Goal: Information Seeking & Learning: Learn about a topic

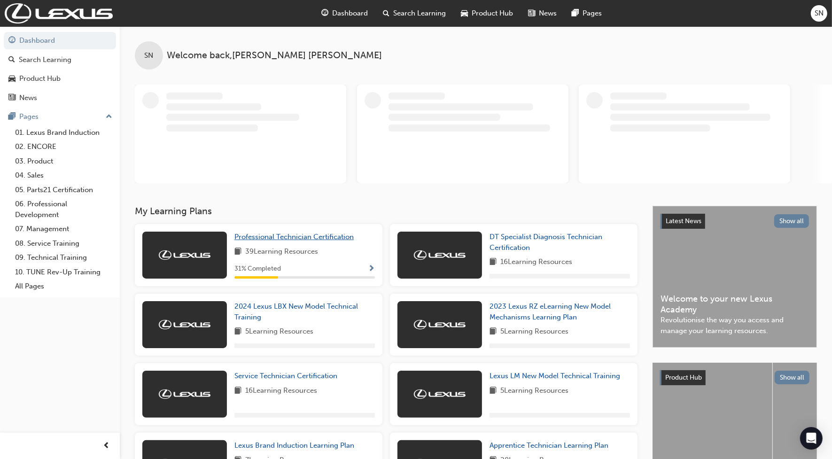
click at [264, 233] on span "Professional Technician Certification" at bounding box center [293, 236] width 119 height 8
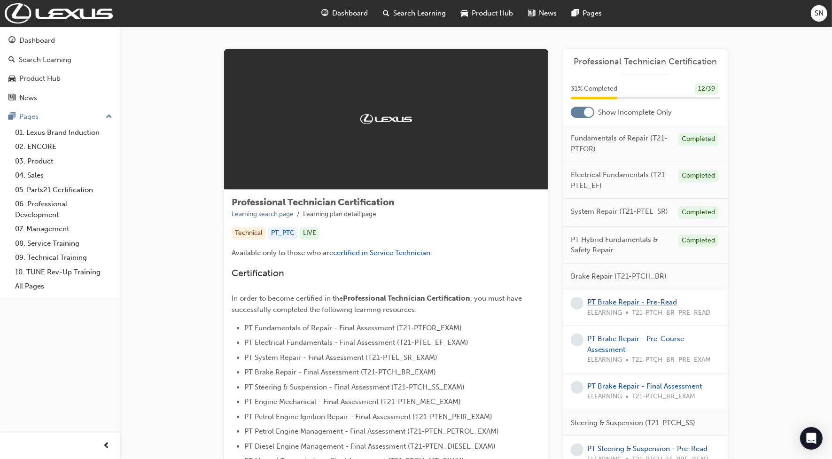
click at [614, 304] on link "PT Brake Repair - Pre-Read" at bounding box center [632, 302] width 90 height 8
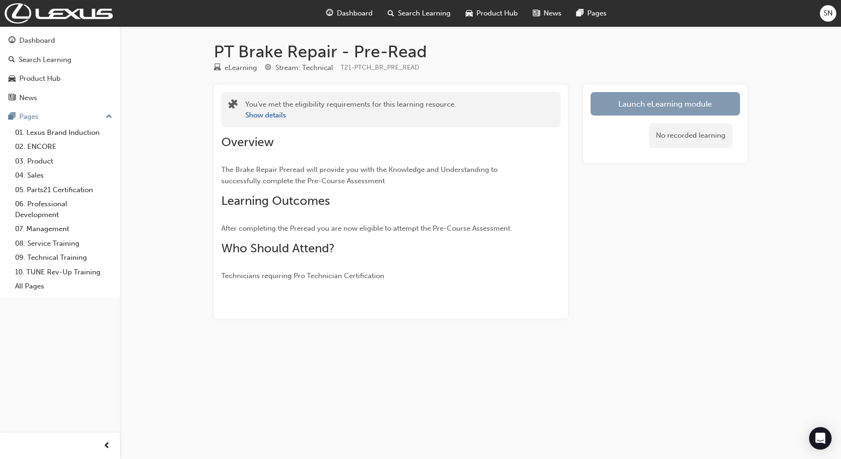
click at [637, 111] on link "Launch eLearning module" at bounding box center [664, 103] width 149 height 23
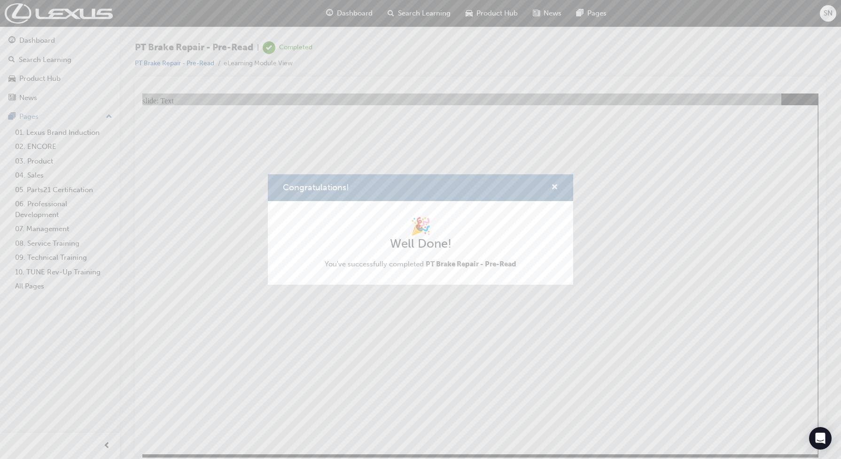
click at [556, 184] on span "cross-icon" at bounding box center [554, 188] width 7 height 8
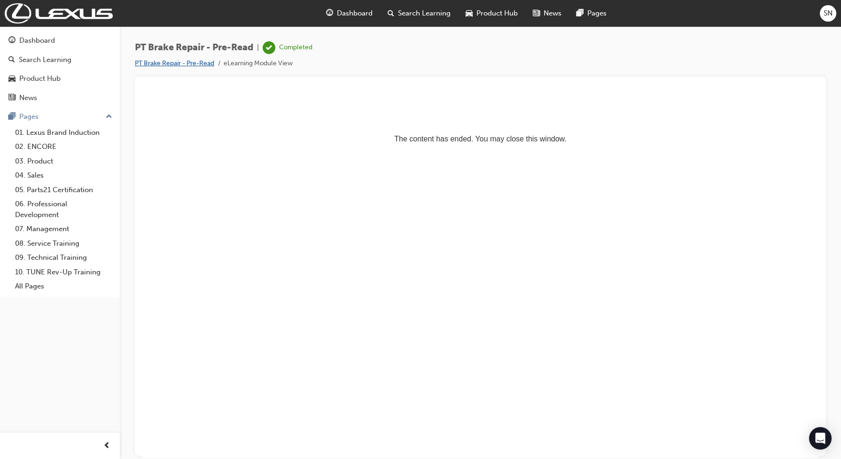
click at [186, 66] on link "PT Brake Repair - Pre-Read" at bounding box center [174, 63] width 79 height 8
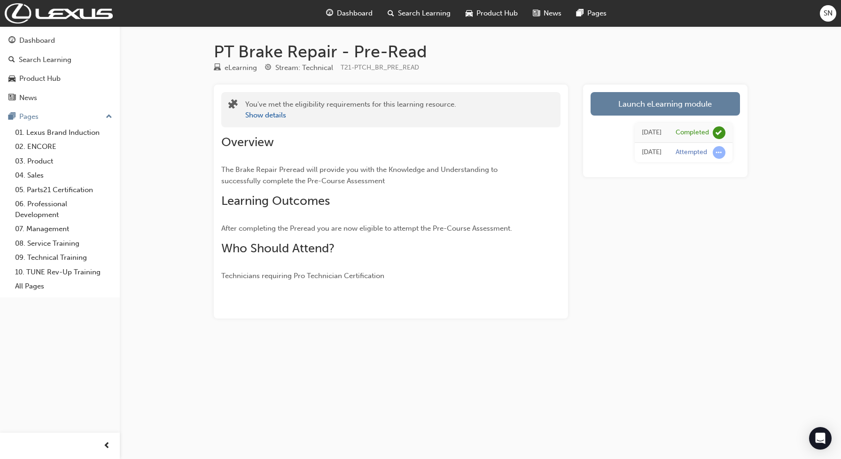
click at [335, 10] on div "Dashboard" at bounding box center [349, 13] width 62 height 19
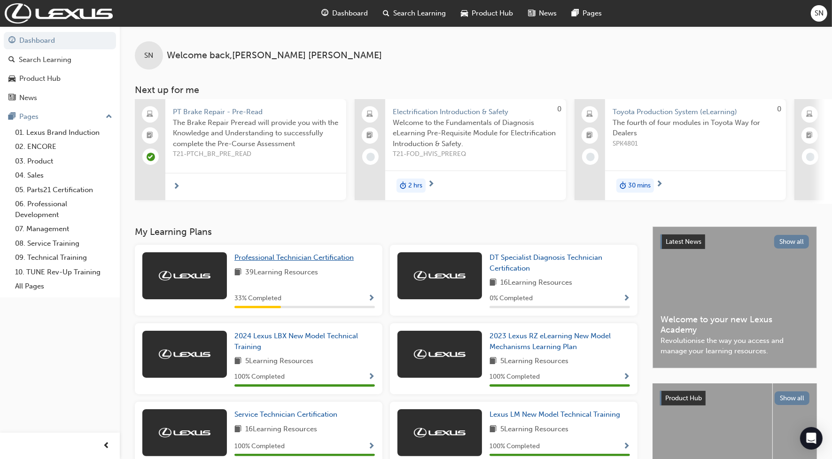
click at [282, 252] on link "Professional Technician Certification" at bounding box center [295, 257] width 123 height 11
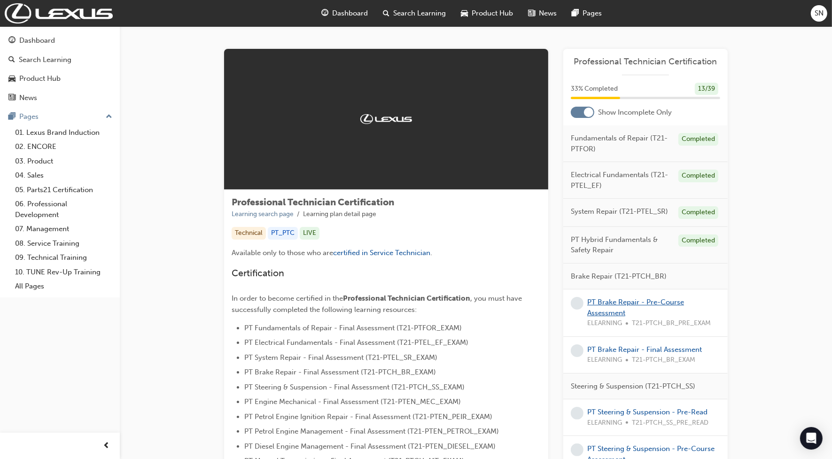
click at [604, 306] on link "PT Brake Repair - Pre-Course Assessment" at bounding box center [635, 307] width 97 height 19
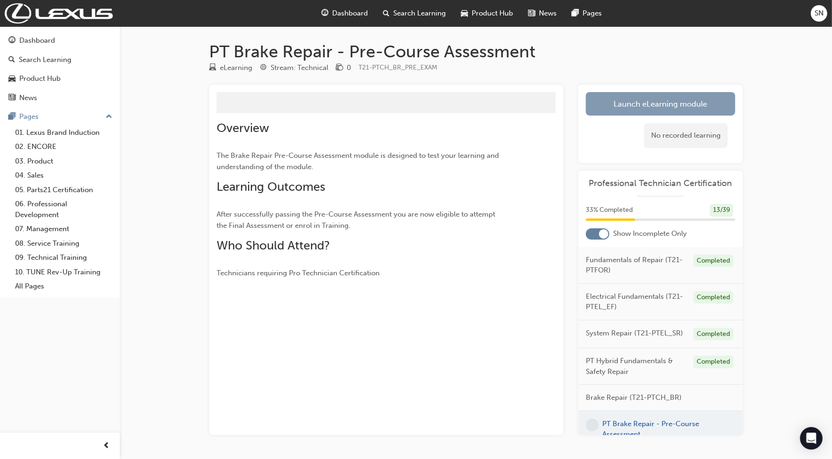
click at [619, 107] on link "Launch eLearning module" at bounding box center [660, 103] width 149 height 23
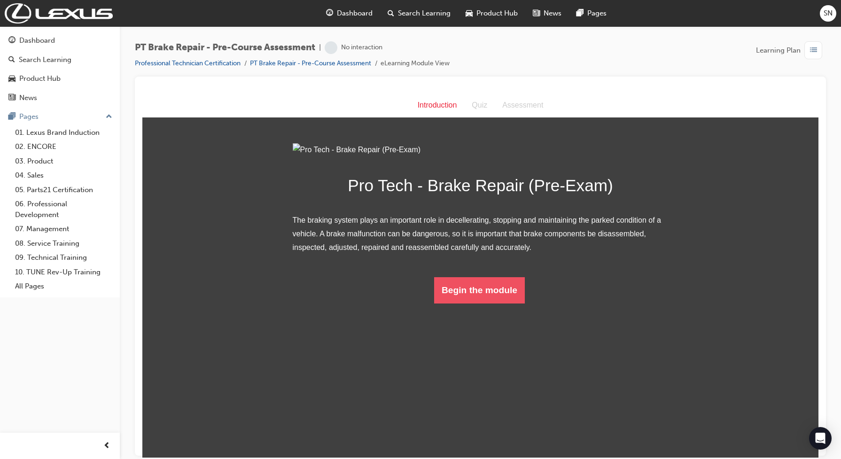
click at [452, 303] on button "Begin the module" at bounding box center [479, 290] width 91 height 26
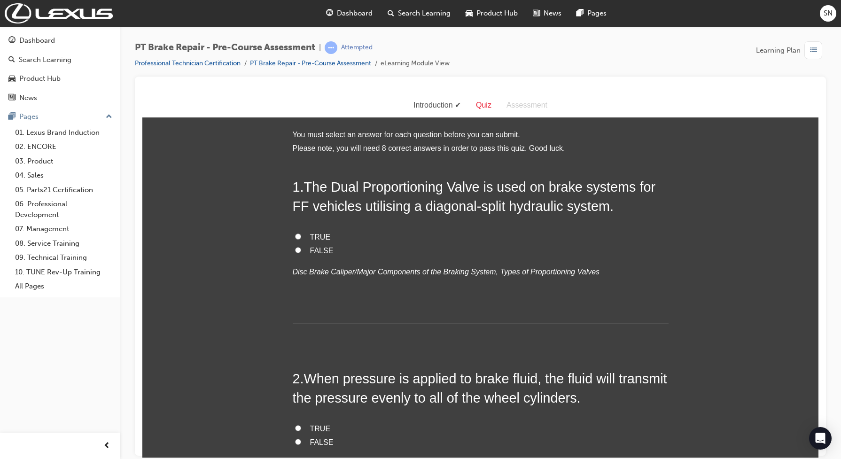
click at [302, 236] on label "TRUE" at bounding box center [481, 237] width 376 height 14
click at [301, 236] on input "TRUE" at bounding box center [298, 236] width 6 height 6
radio input "true"
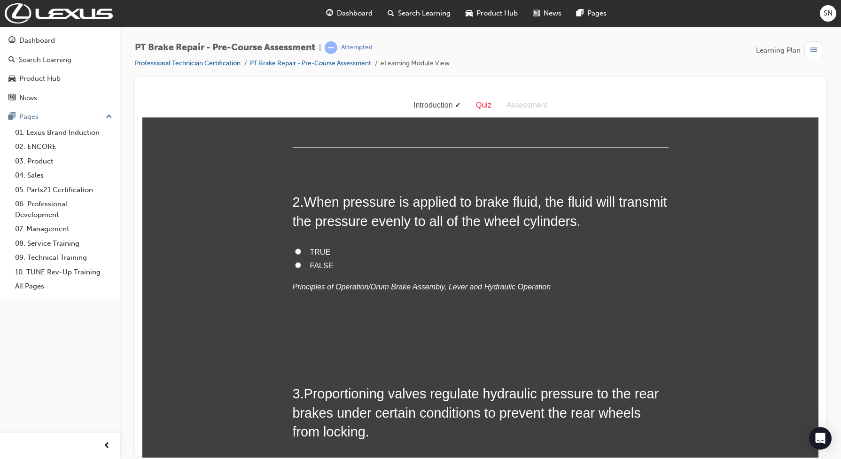
scroll to position [176, 0]
click at [295, 251] on input "TRUE" at bounding box center [298, 251] width 6 height 6
radio input "true"
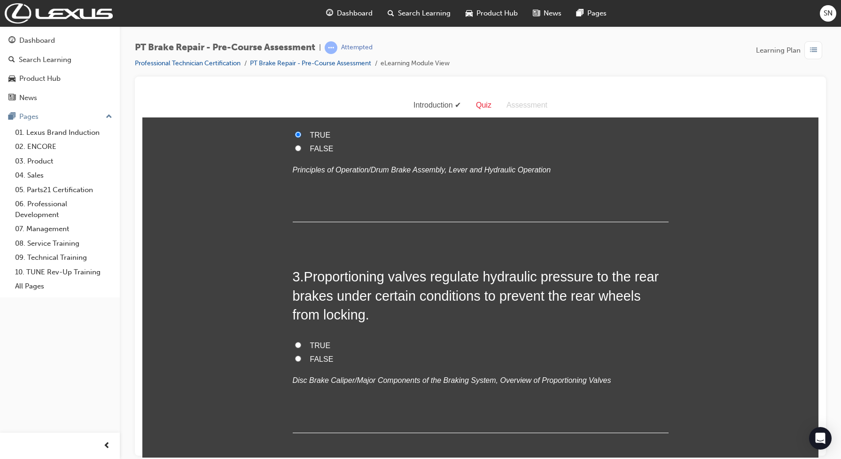
scroll to position [411, 0]
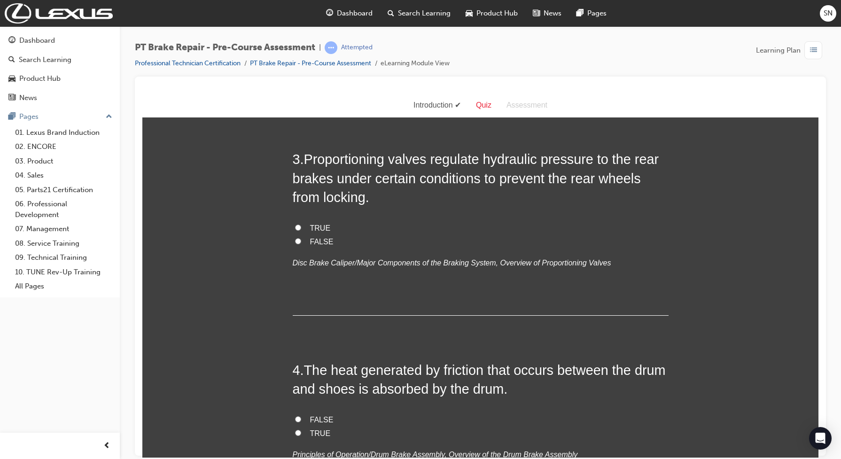
click at [295, 228] on input "TRUE" at bounding box center [298, 227] width 6 height 6
radio input "true"
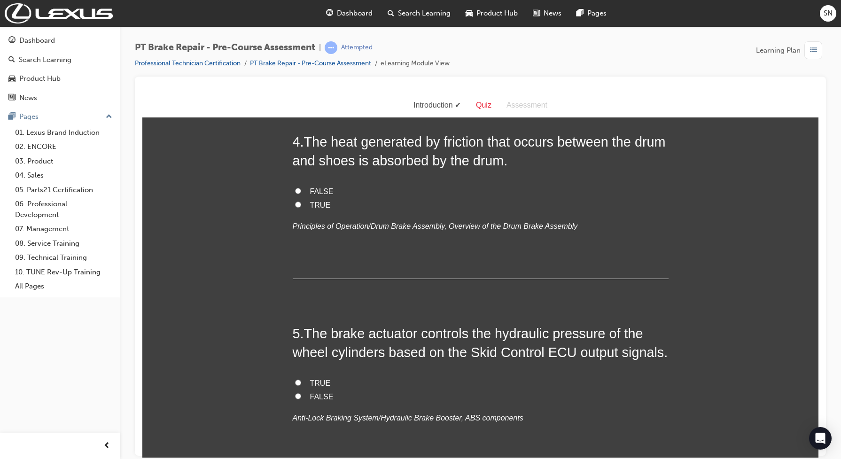
scroll to position [587, 0]
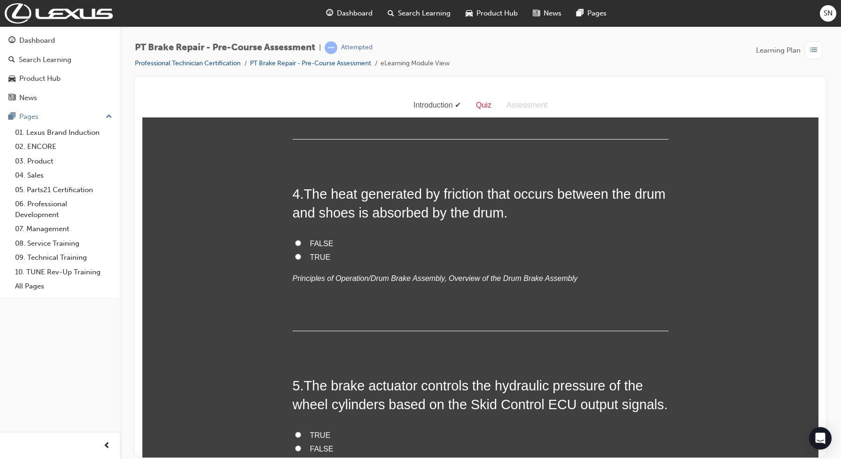
click at [295, 255] on input "TRUE" at bounding box center [298, 256] width 6 height 6
radio input "true"
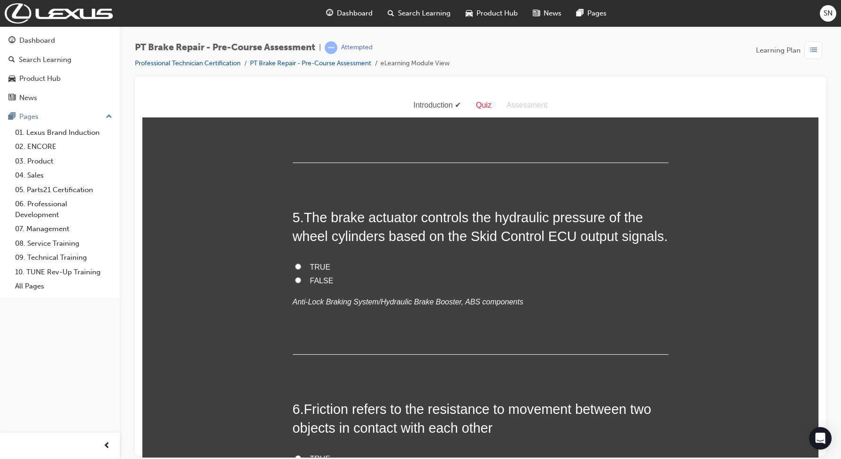
scroll to position [763, 0]
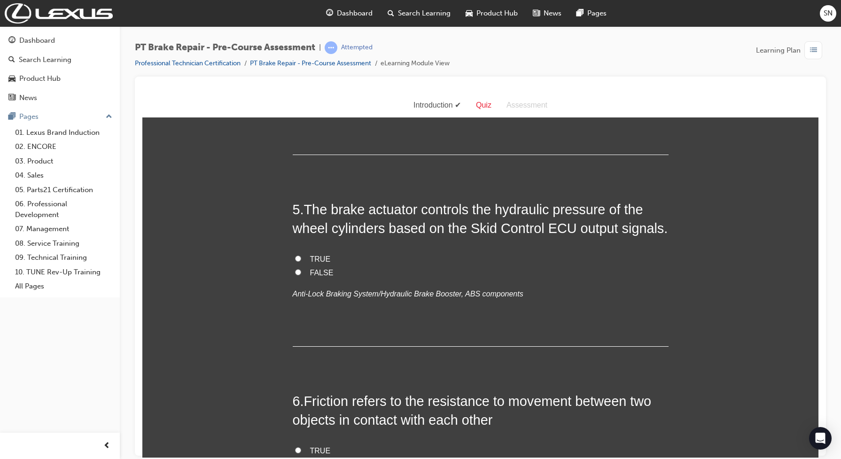
click at [295, 258] on input "TRUE" at bounding box center [298, 258] width 6 height 6
radio input "true"
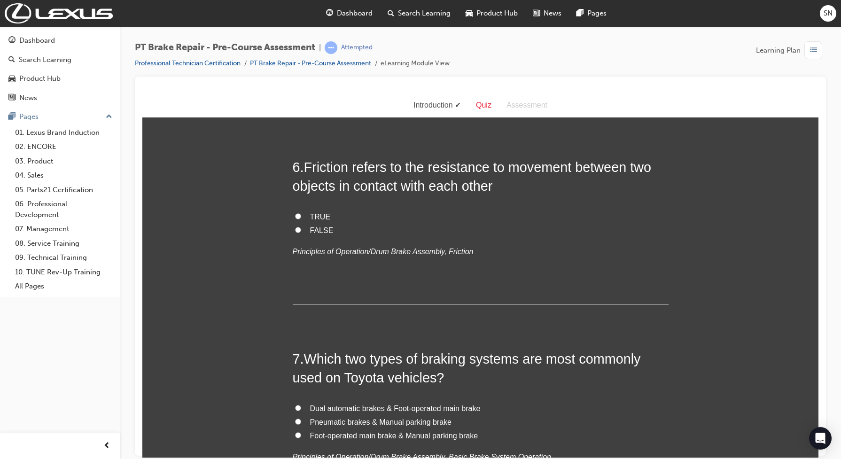
scroll to position [998, 0]
click at [295, 216] on input "TRUE" at bounding box center [298, 215] width 6 height 6
radio input "true"
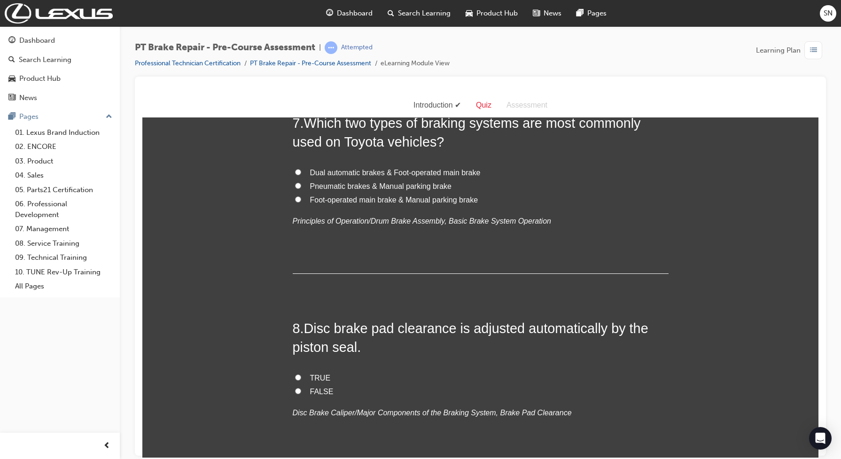
scroll to position [1174, 0]
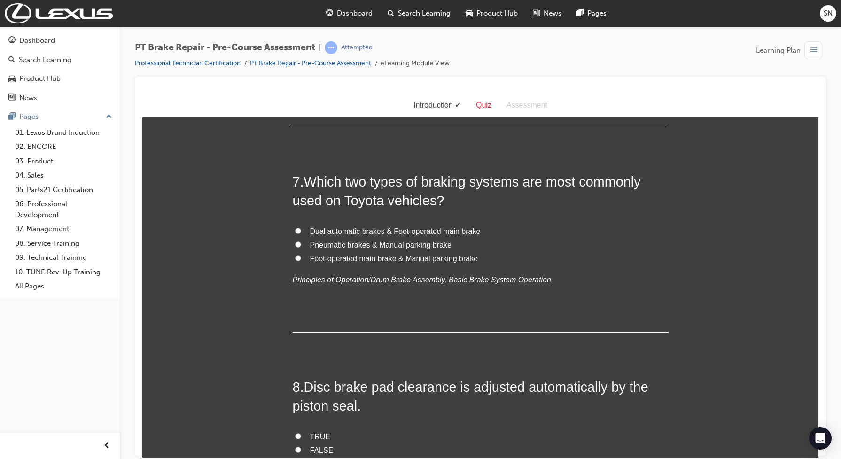
click at [295, 258] on input "Foot-operated main brake & Manual parking brake" at bounding box center [298, 258] width 6 height 6
radio input "true"
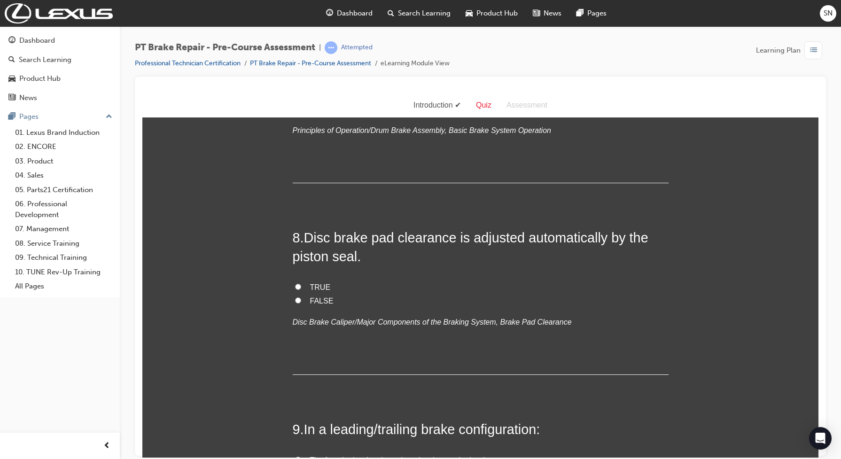
scroll to position [1350, 0]
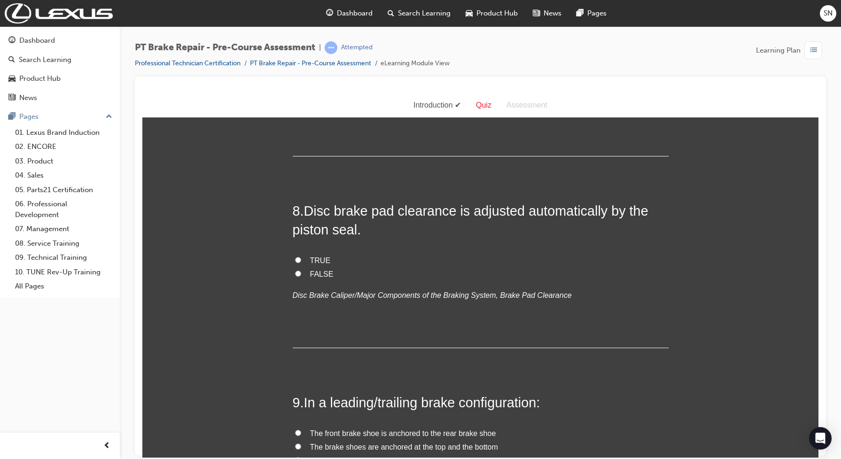
click at [295, 258] on input "TRUE" at bounding box center [298, 259] width 6 height 6
radio input "true"
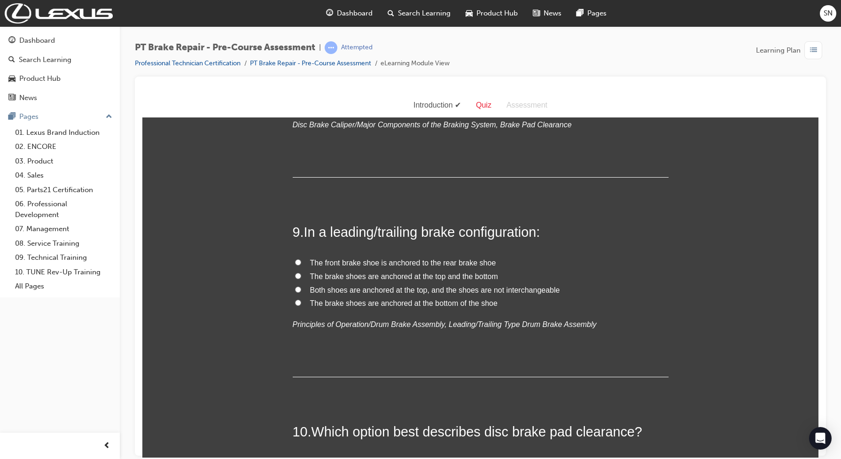
scroll to position [1526, 0]
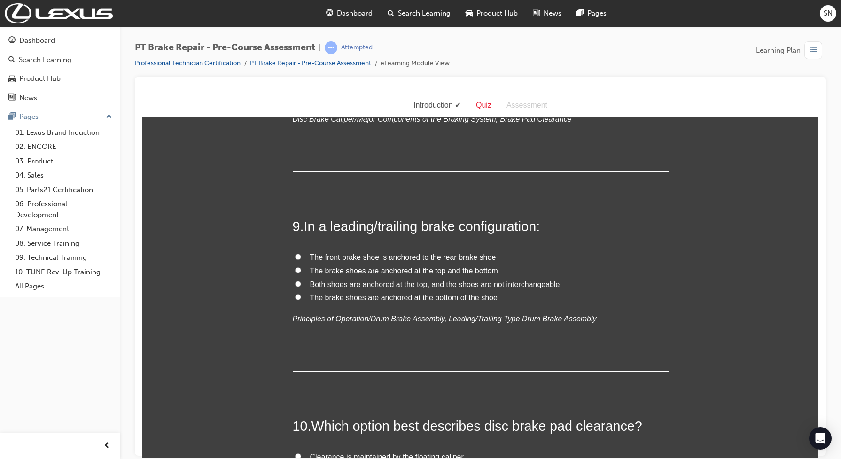
click at [295, 270] on input "The brake shoes are anchored at the top and the bottom" at bounding box center [298, 270] width 6 height 6
radio input "true"
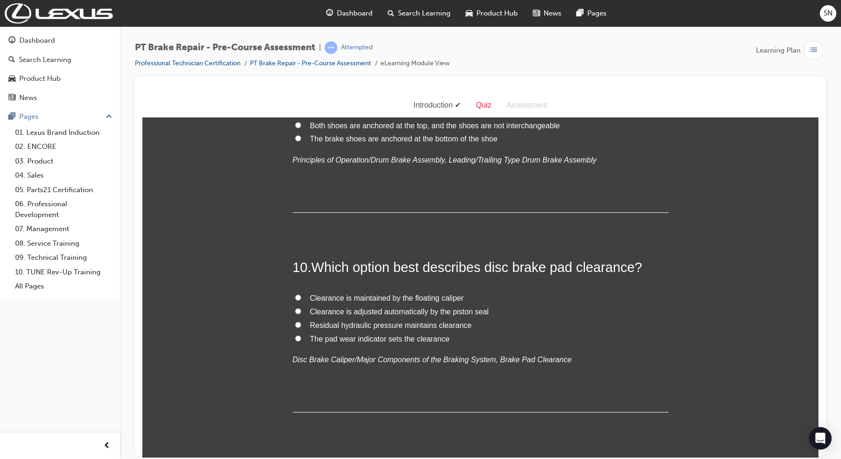
scroll to position [1712, 0]
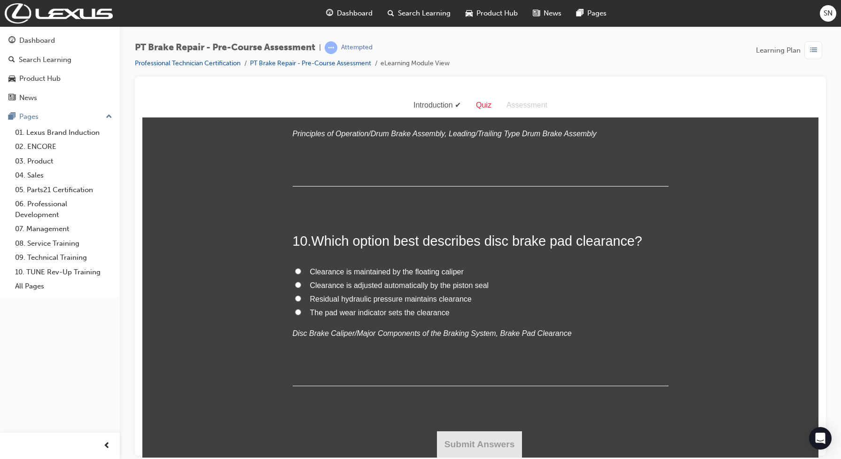
click at [295, 284] on input "Clearance is adjusted automatically by the piston seal" at bounding box center [298, 284] width 6 height 6
radio input "true"
click at [447, 439] on button "Submit Answers" at bounding box center [479, 444] width 85 height 26
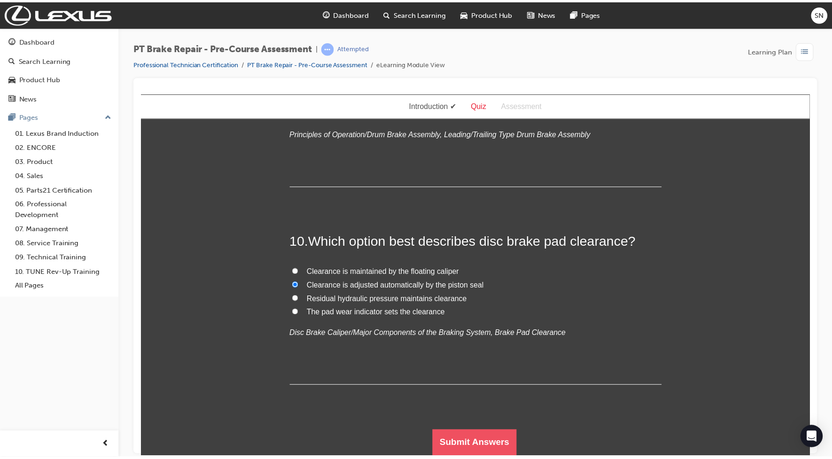
scroll to position [0, 0]
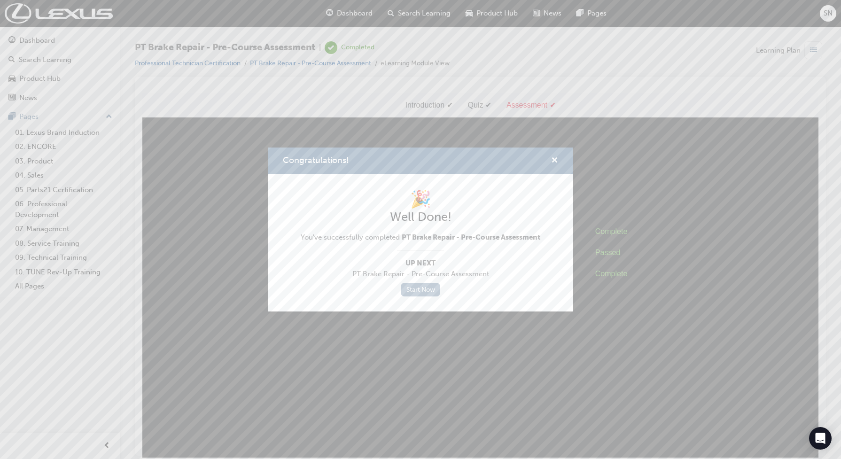
click at [423, 291] on link "Start Now" at bounding box center [420, 290] width 39 height 14
click at [549, 161] on div "Congratulations!" at bounding box center [550, 161] width 15 height 12
click at [553, 157] on span "cross-icon" at bounding box center [554, 161] width 7 height 8
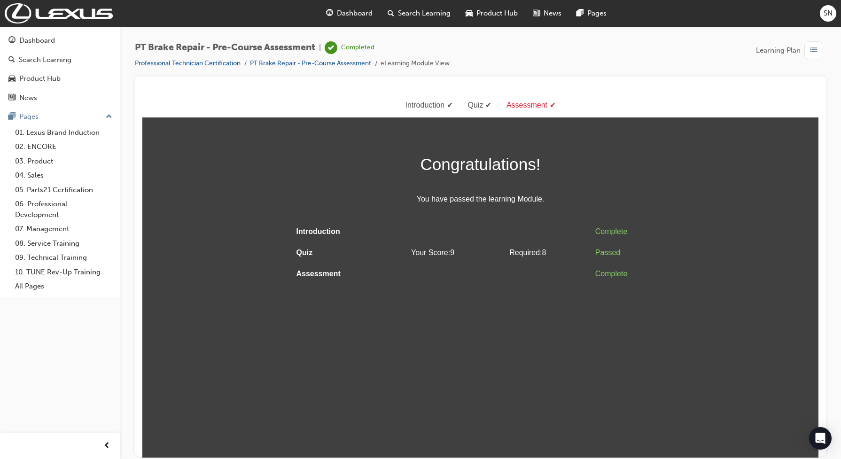
click at [285, 56] on div "PT Brake Repair - Pre-Course Assessment | Completed Professional Technician Cer…" at bounding box center [292, 55] width 315 height 28
click at [282, 60] on link "PT Brake Repair - Pre-Course Assessment" at bounding box center [310, 63] width 121 height 8
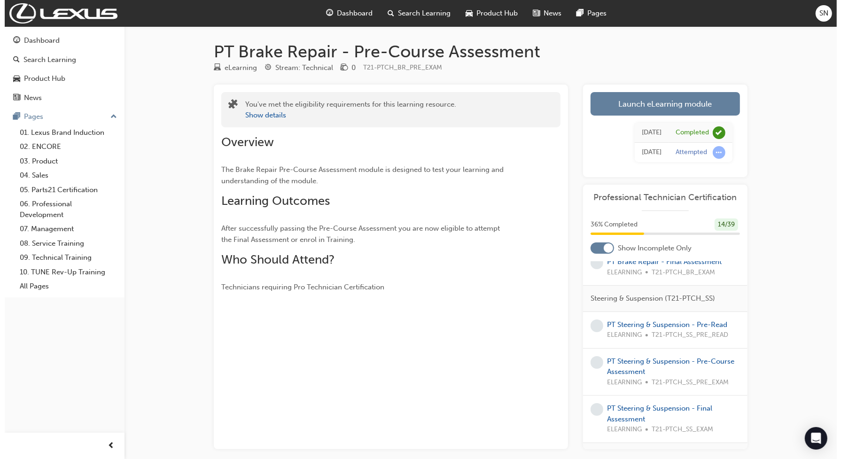
scroll to position [117, 0]
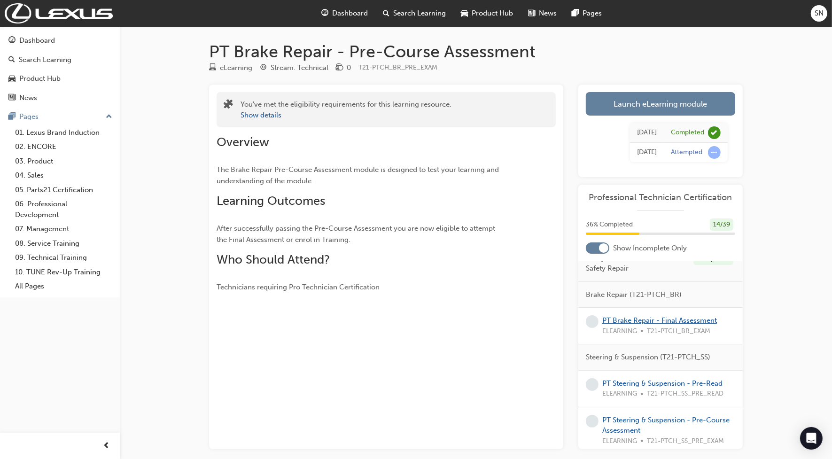
click at [634, 325] on link "PT Brake Repair - Final Assessment" at bounding box center [659, 320] width 115 height 8
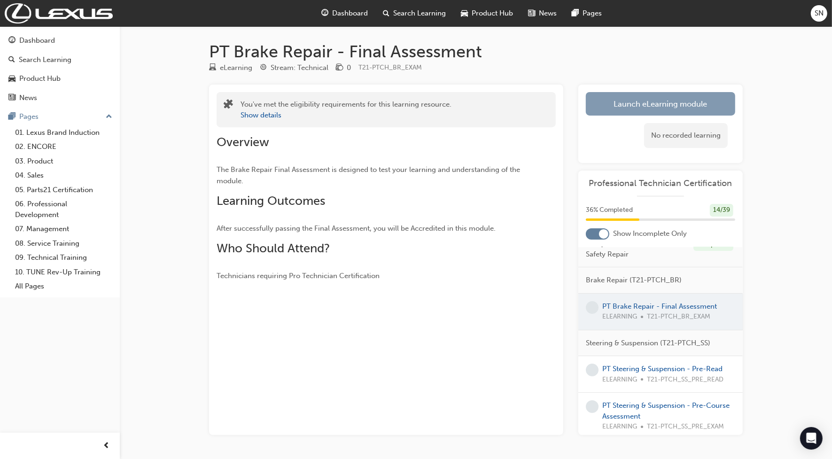
click at [612, 108] on link "Launch eLearning module" at bounding box center [660, 103] width 149 height 23
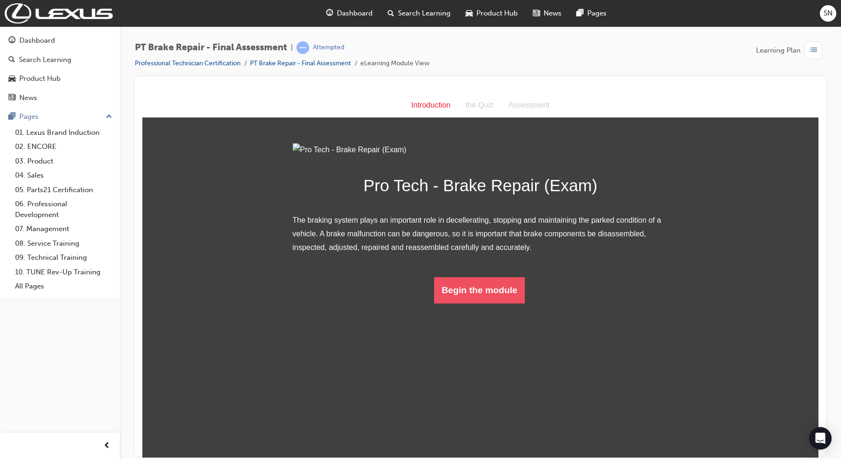
click at [456, 303] on button "Begin the module" at bounding box center [479, 290] width 91 height 26
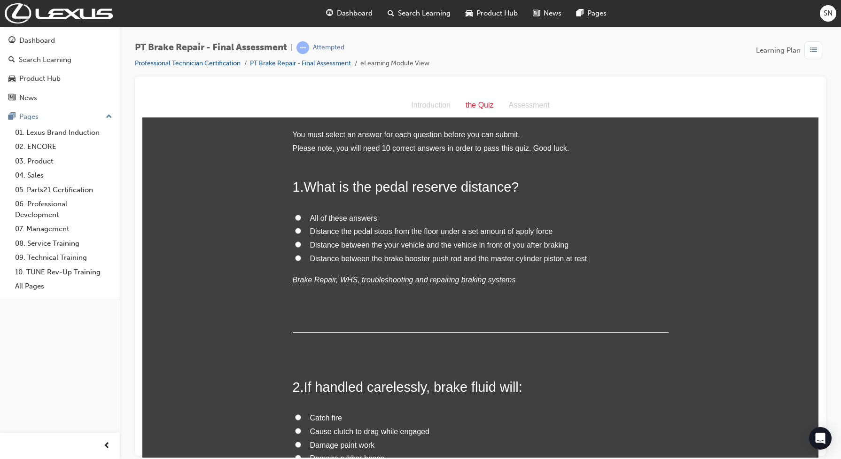
click at [369, 227] on span "Distance the pedal stops from the floor under a set amount of apply force" at bounding box center [431, 231] width 243 height 8
click at [301, 227] on input "Distance the pedal stops from the floor under a set amount of apply force" at bounding box center [298, 230] width 6 height 6
radio input "true"
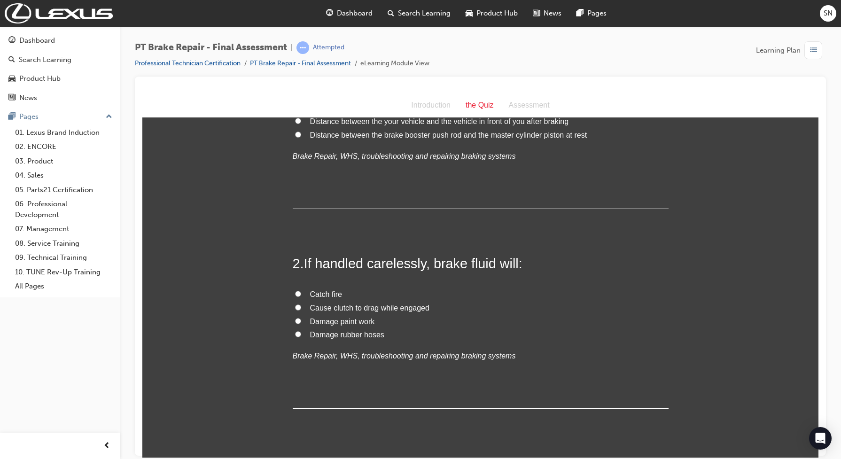
scroll to position [176, 0]
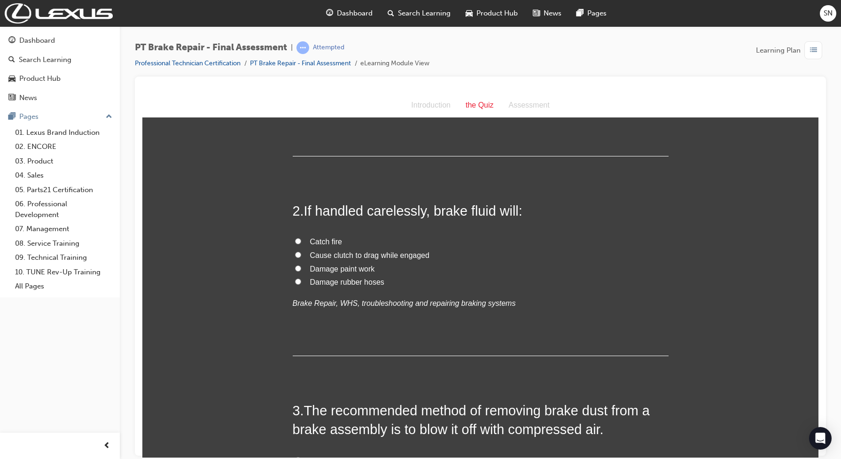
click at [342, 268] on span "Damage paint work" at bounding box center [342, 268] width 65 height 8
click at [301, 268] on input "Damage paint work" at bounding box center [298, 268] width 6 height 6
radio input "true"
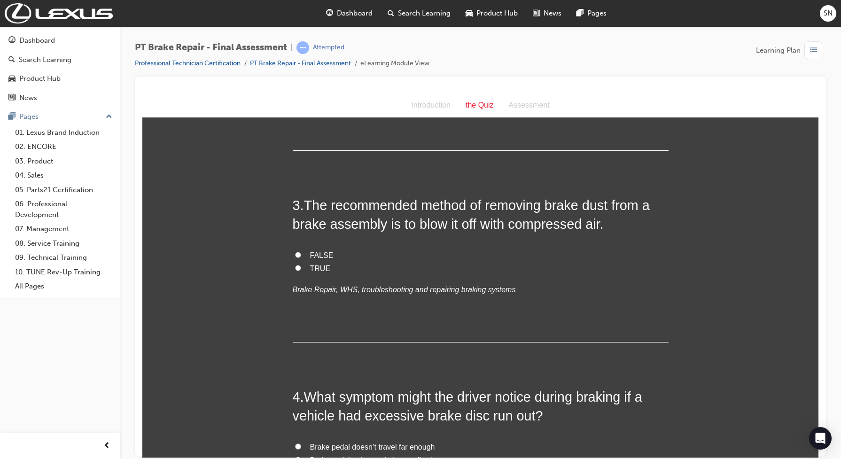
scroll to position [411, 0]
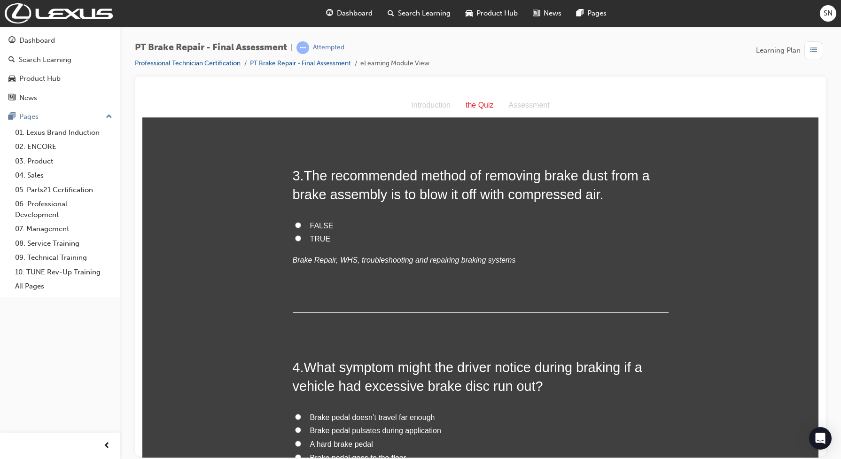
click at [301, 225] on label "FALSE" at bounding box center [481, 226] width 376 height 14
click at [301, 225] on input "FALSE" at bounding box center [298, 225] width 6 height 6
radio input "true"
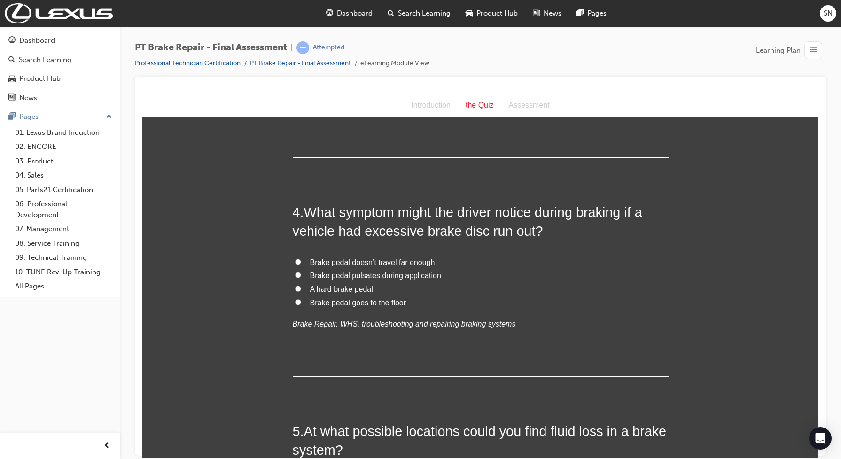
scroll to position [587, 0]
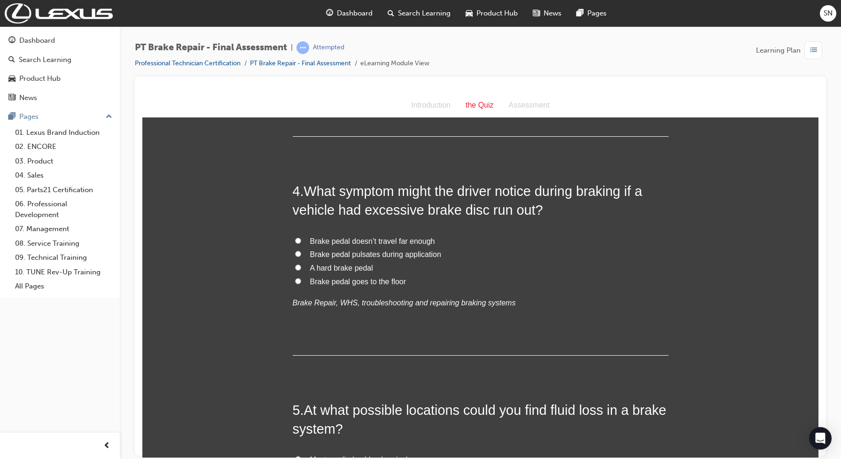
click at [331, 256] on span "Brake pedal pulsates during application" at bounding box center [375, 254] width 131 height 8
click at [301, 256] on input "Brake pedal pulsates during application" at bounding box center [298, 253] width 6 height 6
radio input "true"
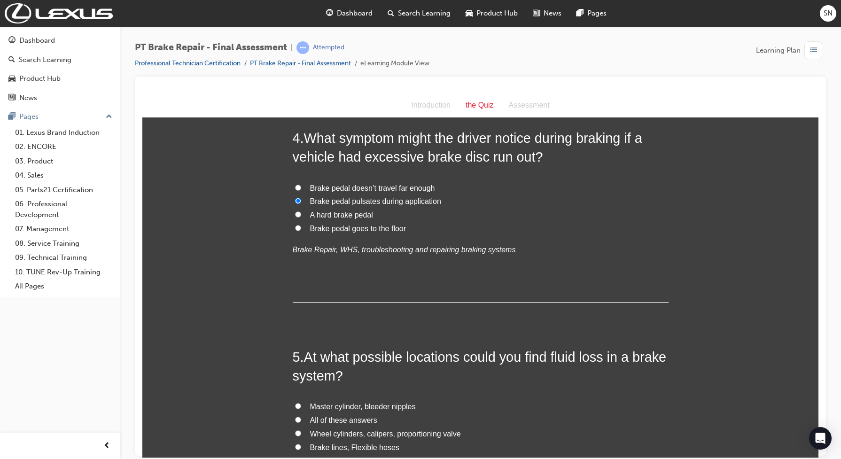
scroll to position [704, 0]
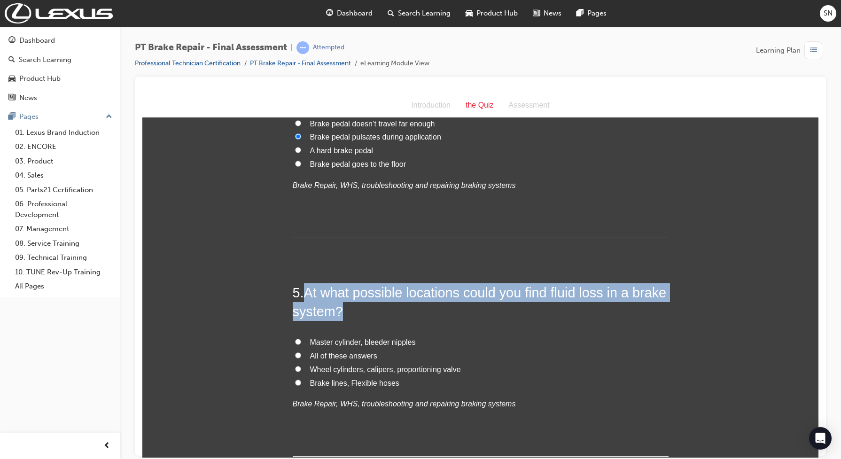
drag, startPoint x: 302, startPoint y: 298, endPoint x: 343, endPoint y: 307, distance: 42.3
click at [343, 307] on h2 "5 . At what possible locations could you find fluid loss in a brake system?" at bounding box center [481, 302] width 376 height 38
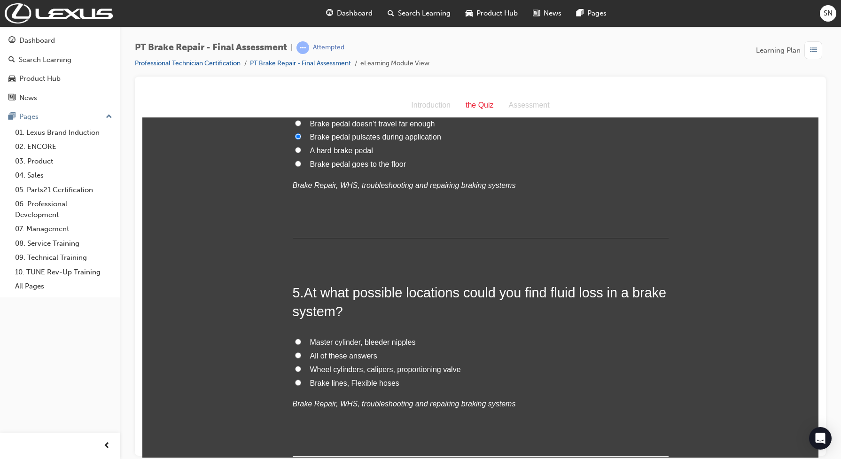
click at [361, 355] on span "All of these answers" at bounding box center [343, 355] width 67 height 8
click at [301, 355] on input "All of these answers" at bounding box center [298, 355] width 6 height 6
radio input "true"
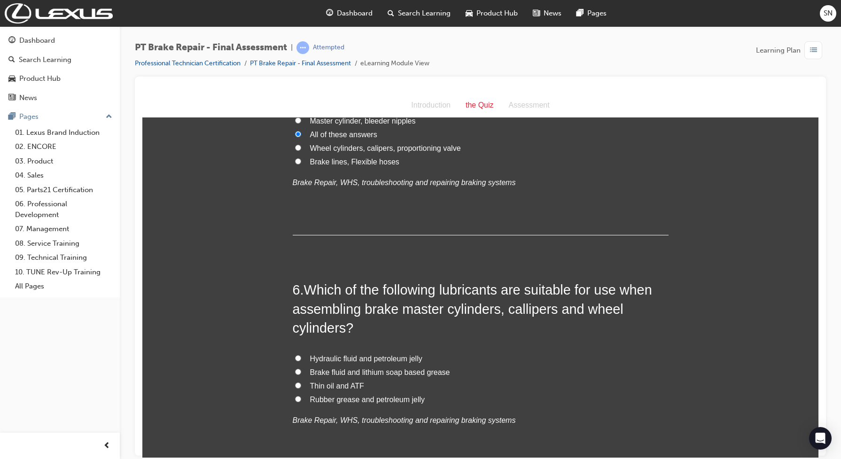
scroll to position [939, 0]
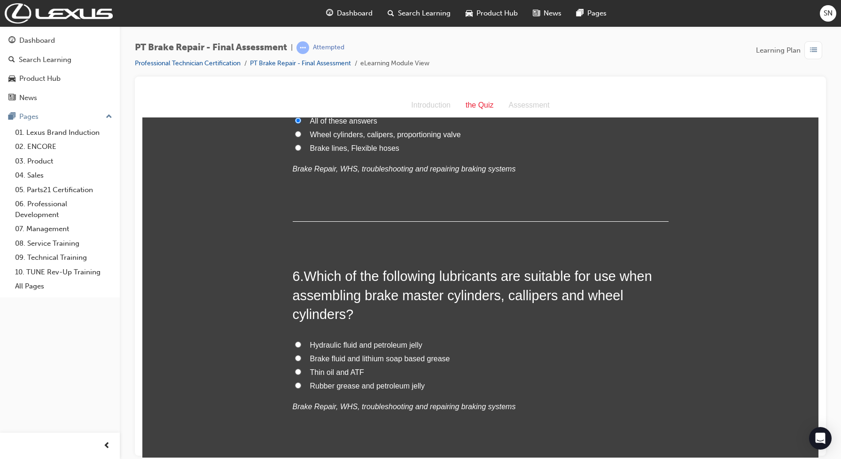
click at [334, 386] on span "Rubber grease and petroleum jelly" at bounding box center [367, 385] width 115 height 8
click at [301, 386] on input "Rubber grease and petroleum jelly" at bounding box center [298, 385] width 6 height 6
radio input "true"
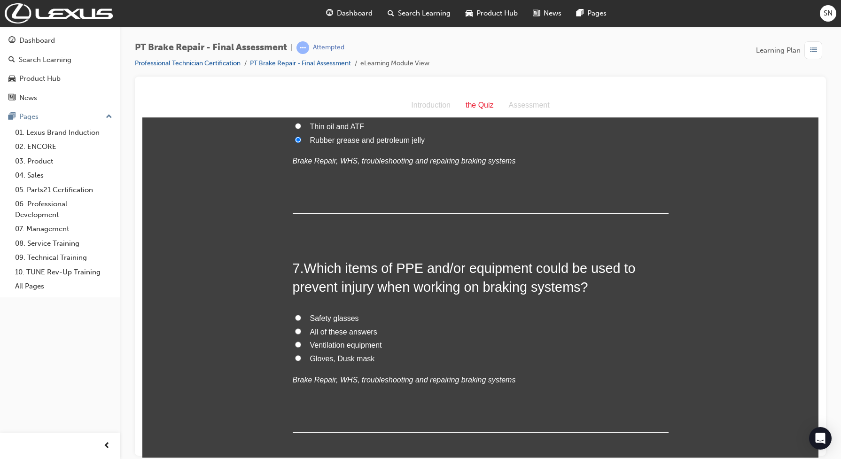
scroll to position [1115, 0]
